Goal: Find specific page/section: Find specific page/section

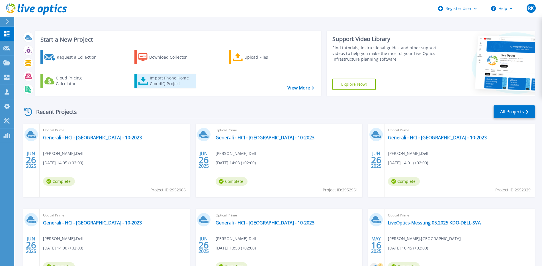
click at [176, 82] on div "Import Phone Home CloudIQ Project" at bounding box center [172, 80] width 44 height 11
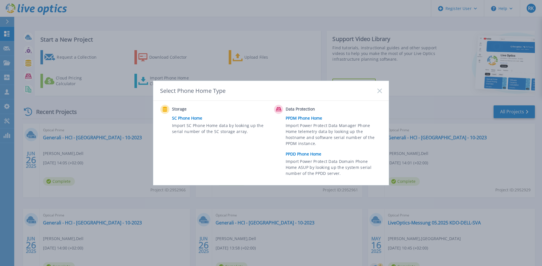
click at [380, 93] on icon at bounding box center [379, 91] width 5 height 5
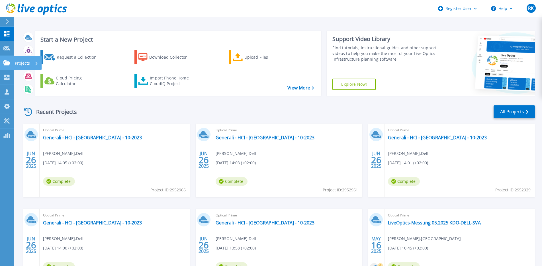
click at [8, 60] on div at bounding box center [6, 62] width 7 height 5
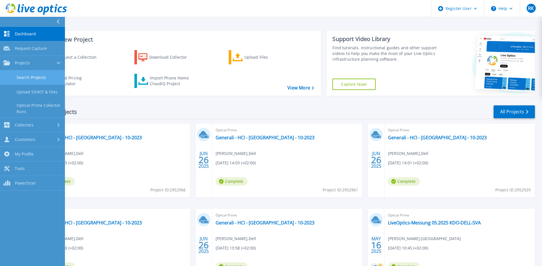
click at [31, 79] on link "Search Projects" at bounding box center [32, 77] width 65 height 15
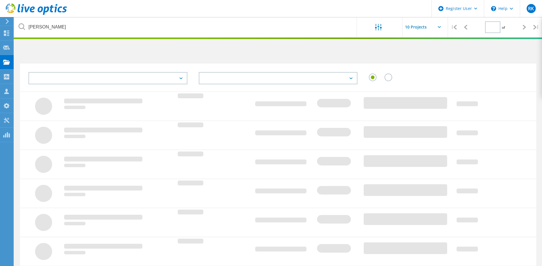
type input "1"
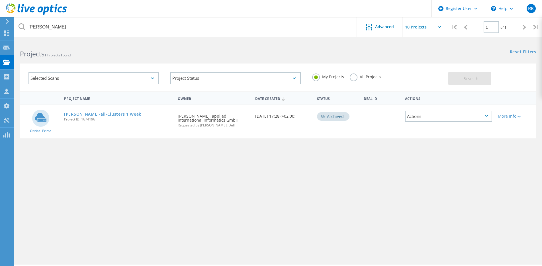
click at [153, 79] on icon at bounding box center [152, 78] width 3 height 2
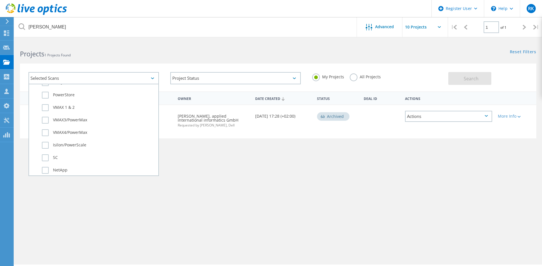
scroll to position [171, 0]
click at [46, 145] on label "SC" at bounding box center [99, 144] width 114 height 7
click at [0, 0] on input "SC" at bounding box center [0, 0] width 0 height 0
click at [355, 76] on label "All Projects" at bounding box center [364, 75] width 31 height 5
click at [0, 0] on input "All Projects" at bounding box center [0, 0] width 0 height 0
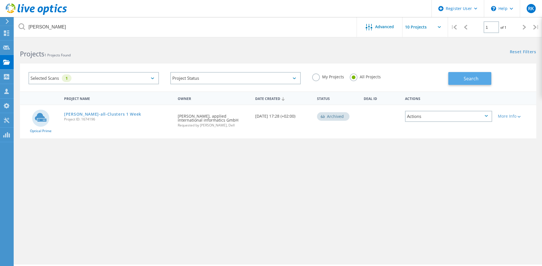
click at [471, 79] on span "Search" at bounding box center [470, 78] width 15 height 6
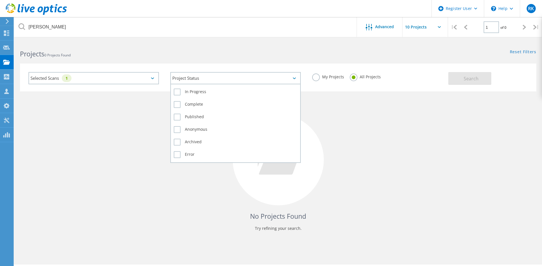
click at [295, 80] on div "Project Status" at bounding box center [235, 78] width 130 height 12
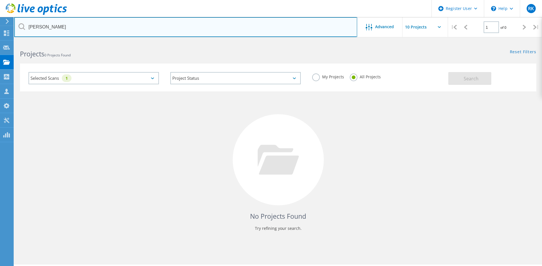
click at [274, 29] on input "limbach" at bounding box center [185, 27] width 343 height 20
type input "l"
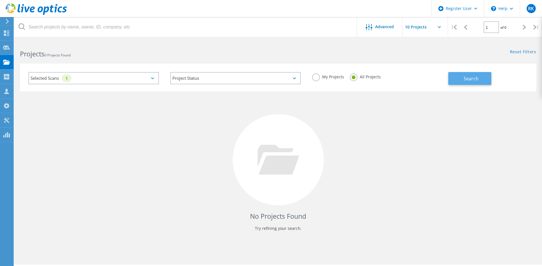
click at [463, 76] on span "Search" at bounding box center [470, 78] width 15 height 6
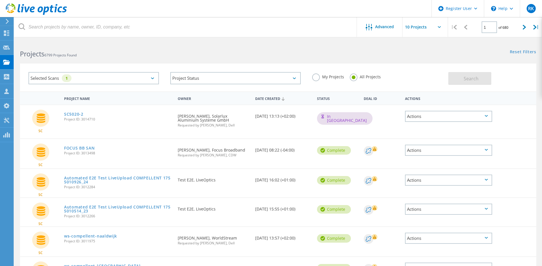
click at [153, 77] on div "Selected Scans 1" at bounding box center [93, 78] width 130 height 12
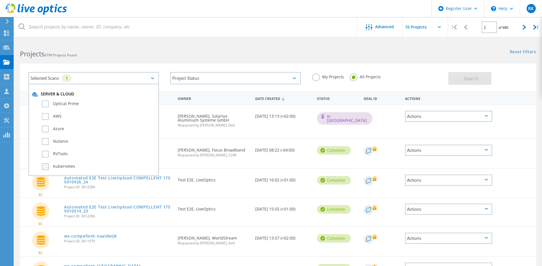
click at [55, 166] on label "Kubernetes" at bounding box center [99, 166] width 114 height 7
click at [0, 0] on input "Kubernetes" at bounding box center [0, 0] width 0 height 0
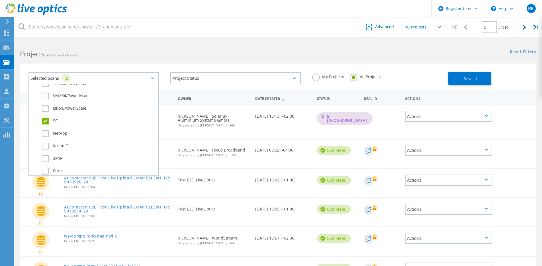
scroll to position [199, 0]
click at [45, 116] on label "SC" at bounding box center [99, 116] width 114 height 7
click at [0, 0] on input "SC" at bounding box center [0, 0] width 0 height 0
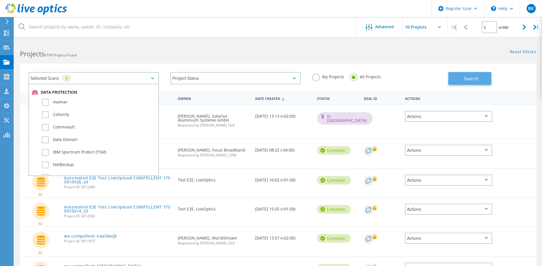
click at [466, 79] on span "Search" at bounding box center [470, 78] width 15 height 6
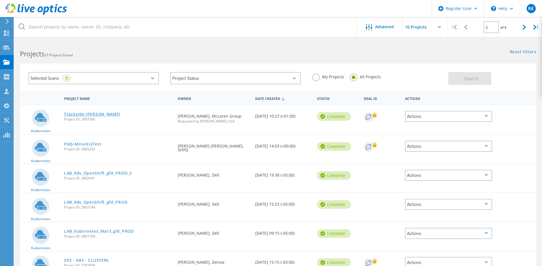
click at [98, 113] on link "Trackside [PERSON_NAME]" at bounding box center [92, 114] width 56 height 4
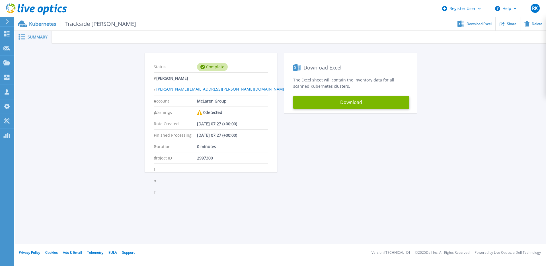
click at [509, 178] on div "Status Complete Prepared for [PERSON_NAME] [PERSON_NAME][EMAIL_ADDRESS][PERSON_…" at bounding box center [281, 116] width 514 height 126
